Goal: Navigation & Orientation: Find specific page/section

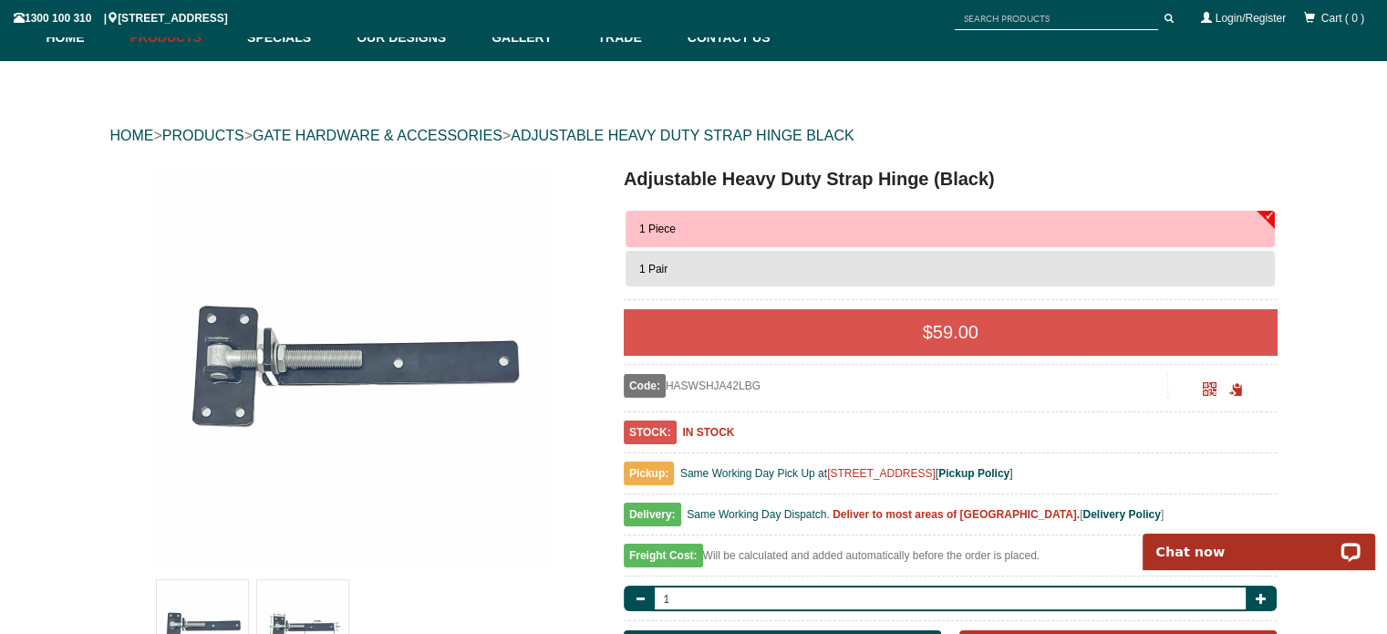
scroll to position [228, 0]
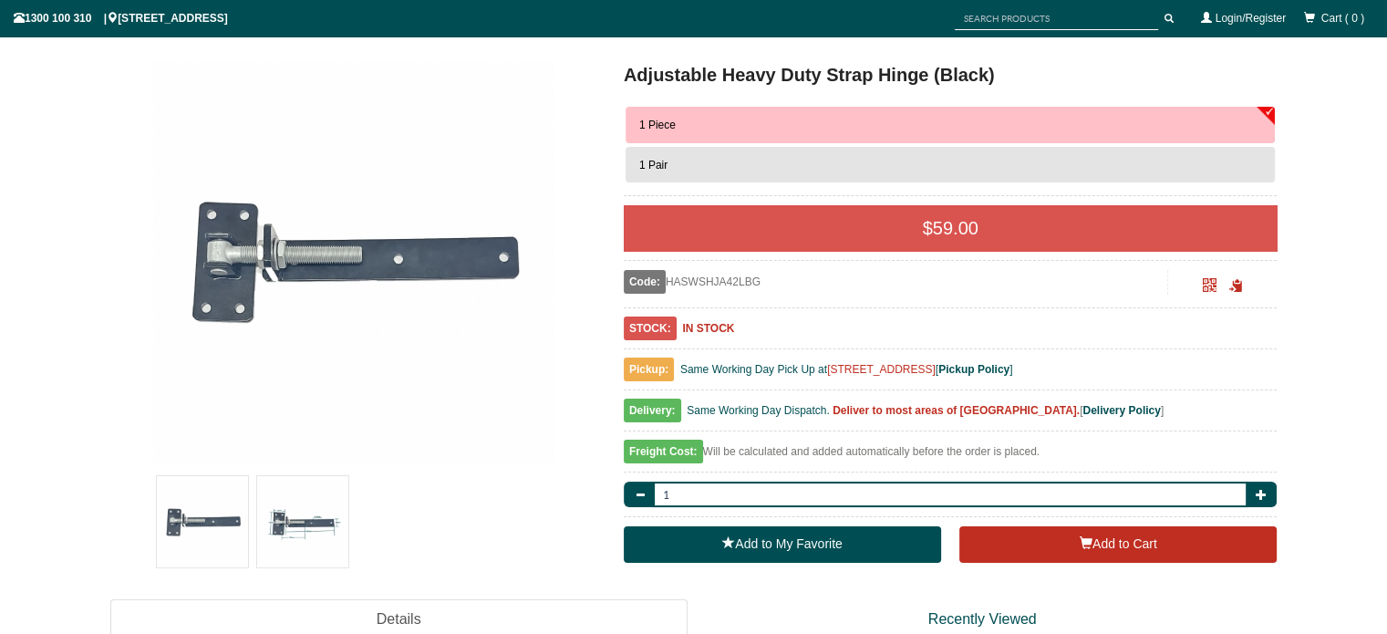
click at [301, 519] on img at bounding box center [302, 521] width 91 height 91
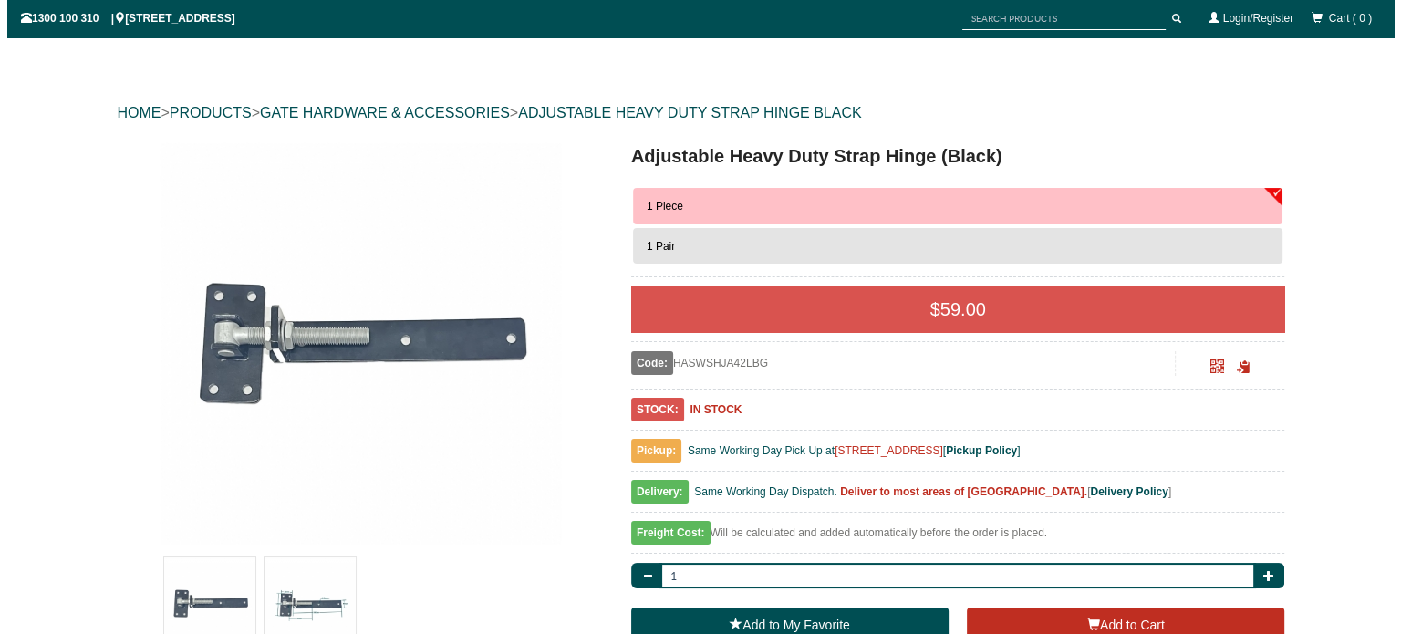
scroll to position [456, 0]
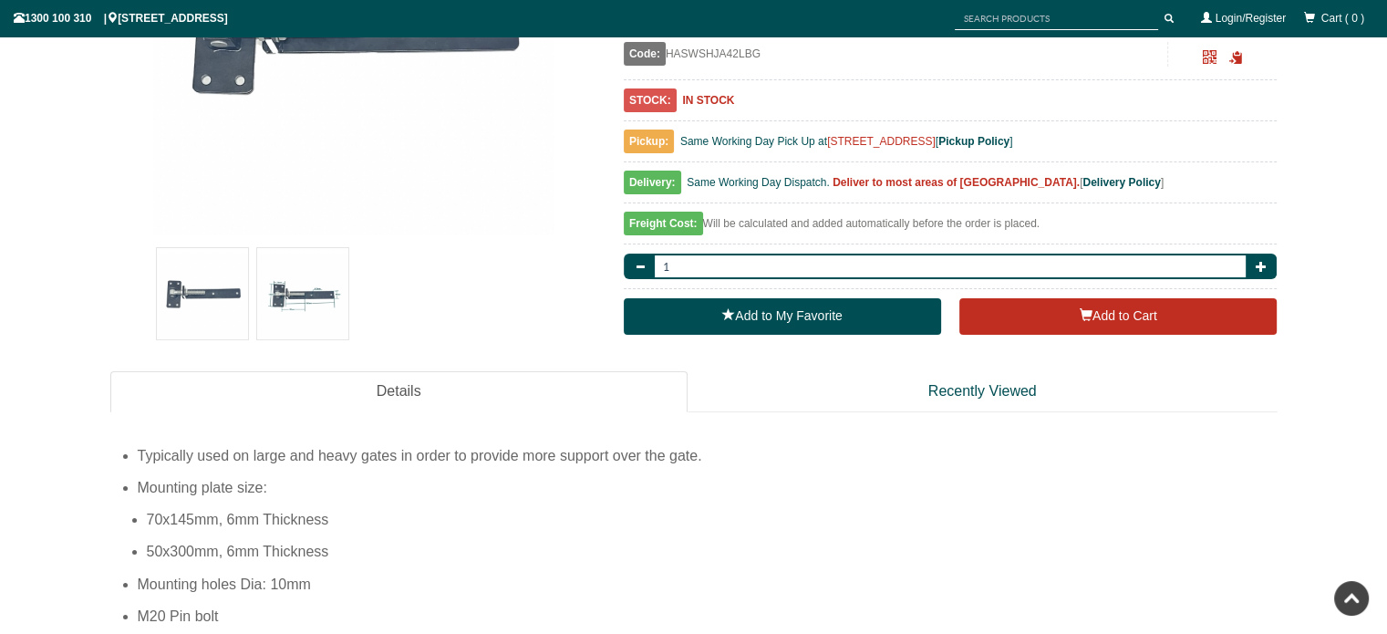
click at [322, 306] on img at bounding box center [302, 293] width 91 height 91
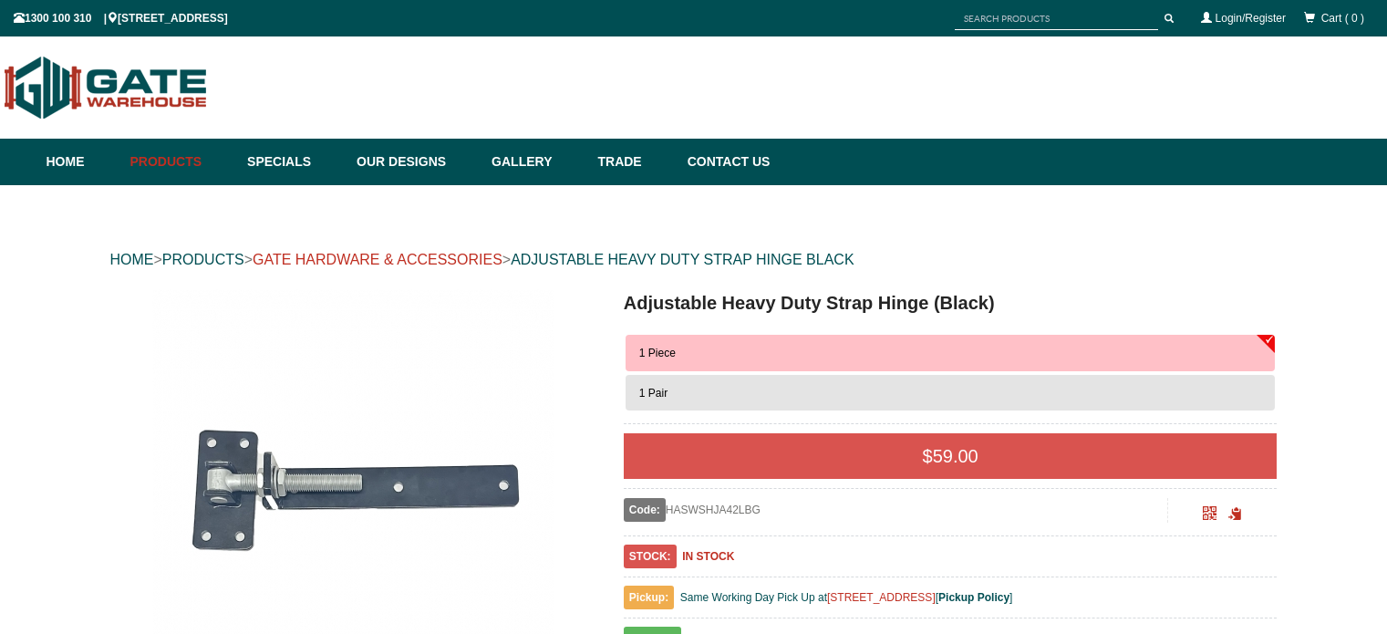
scroll to position [46, 0]
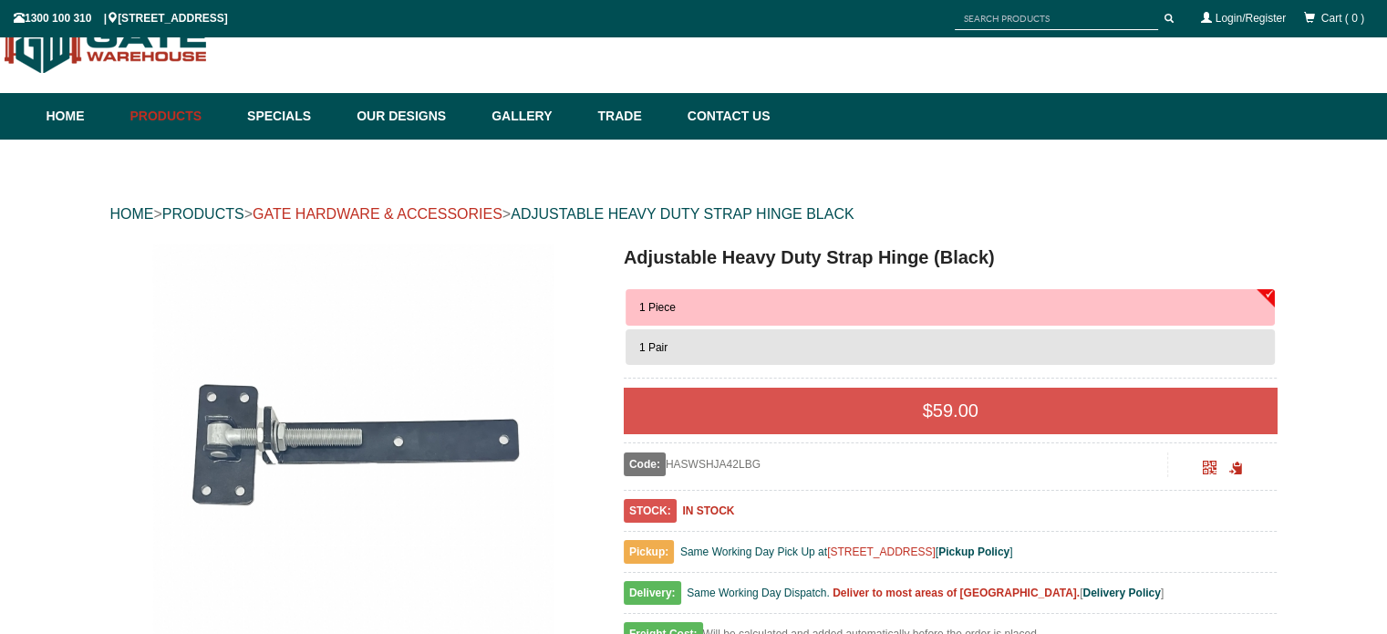
click at [439, 210] on link "GATE HARDWARE & ACCESSORIES" at bounding box center [378, 214] width 250 height 16
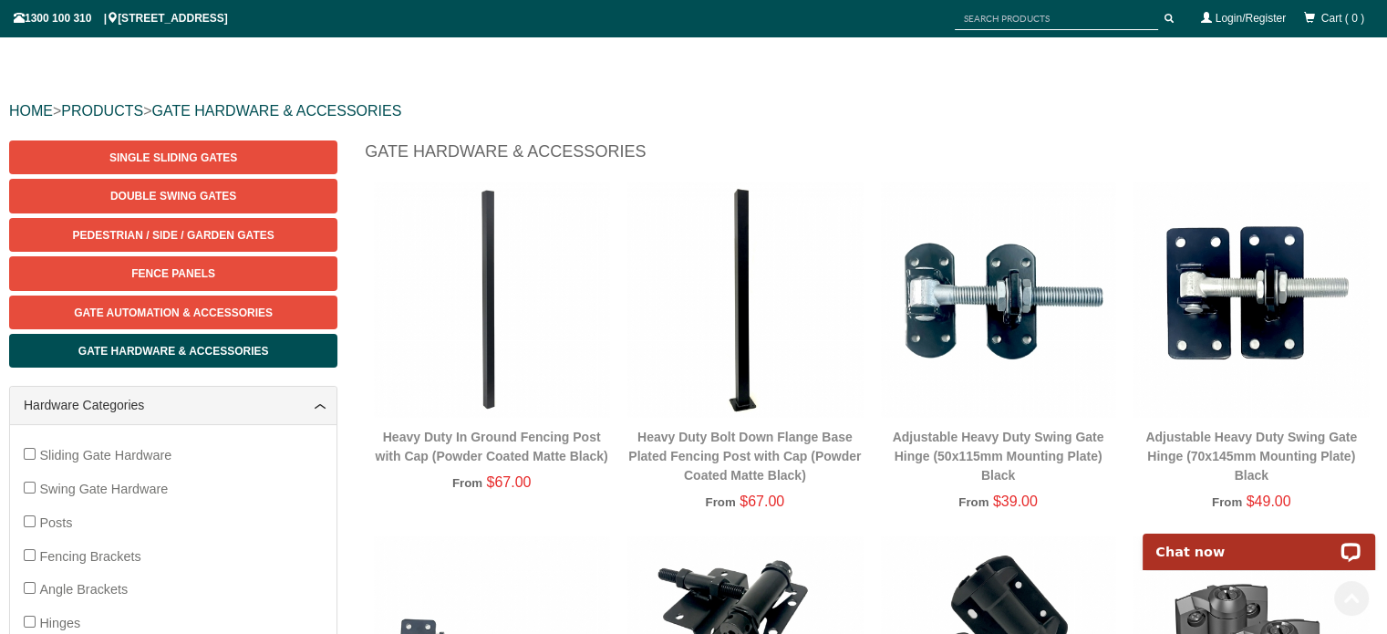
scroll to position [137, 0]
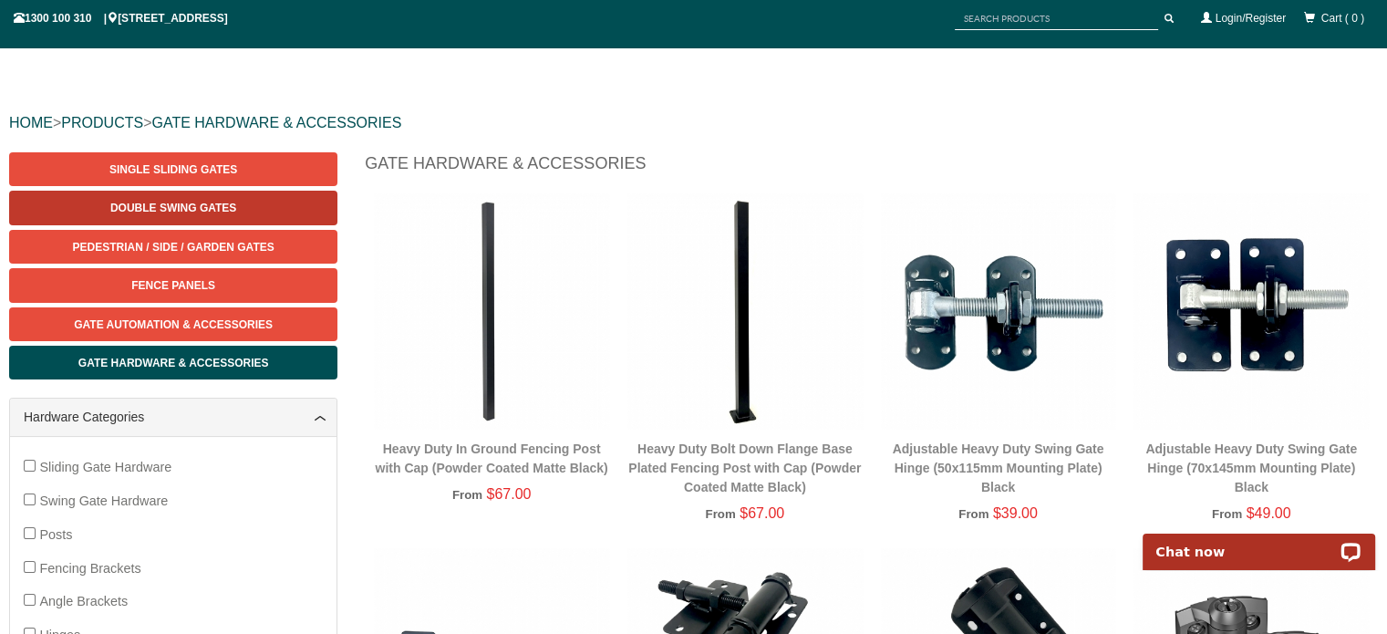
click at [204, 199] on link "Double Swing Gates" at bounding box center [173, 208] width 328 height 34
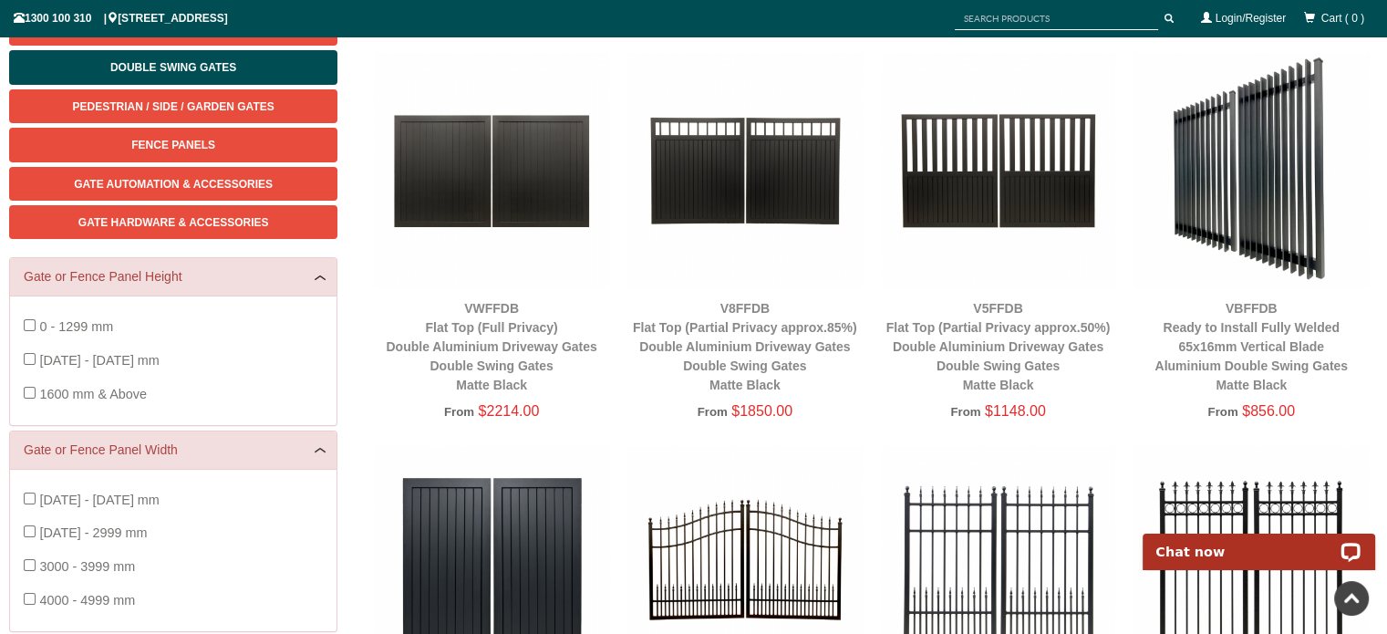
scroll to position [228, 0]
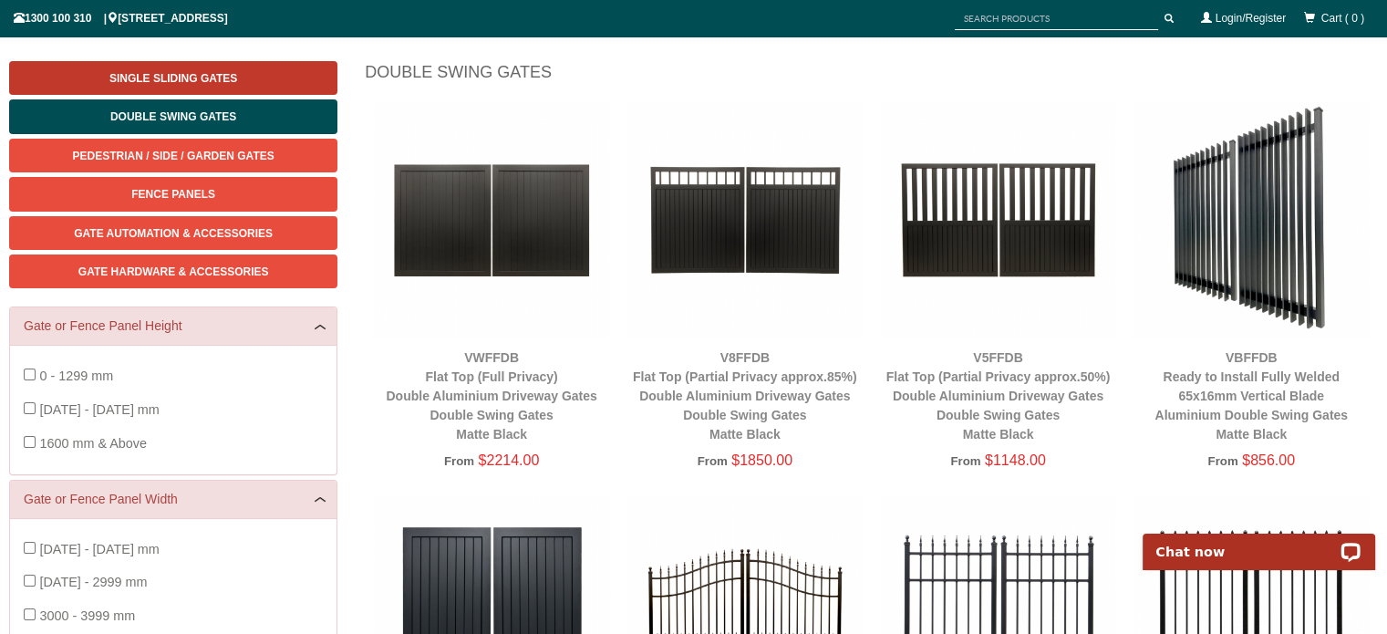
click at [164, 72] on span "Single Sliding Gates" at bounding box center [173, 78] width 128 height 13
